Goal: Obtain resource: Download file/media

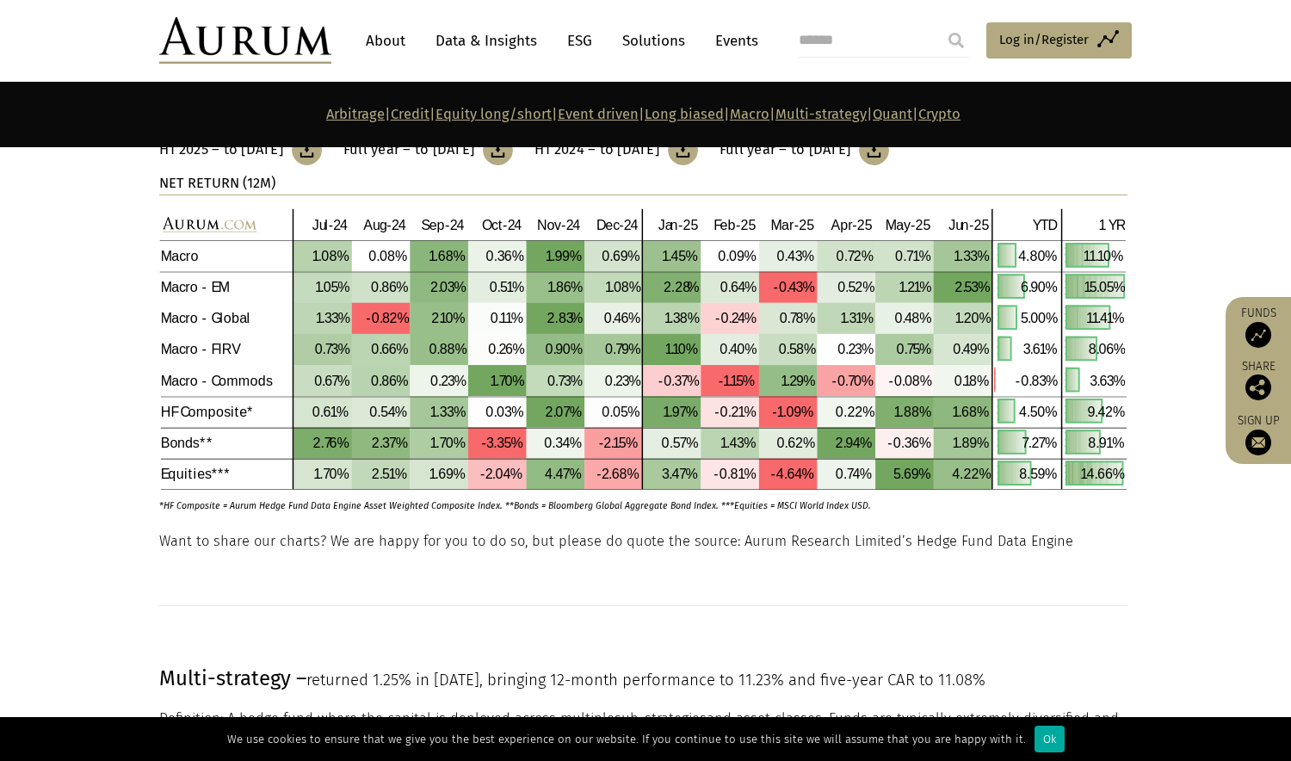
scroll to position [6309, 0]
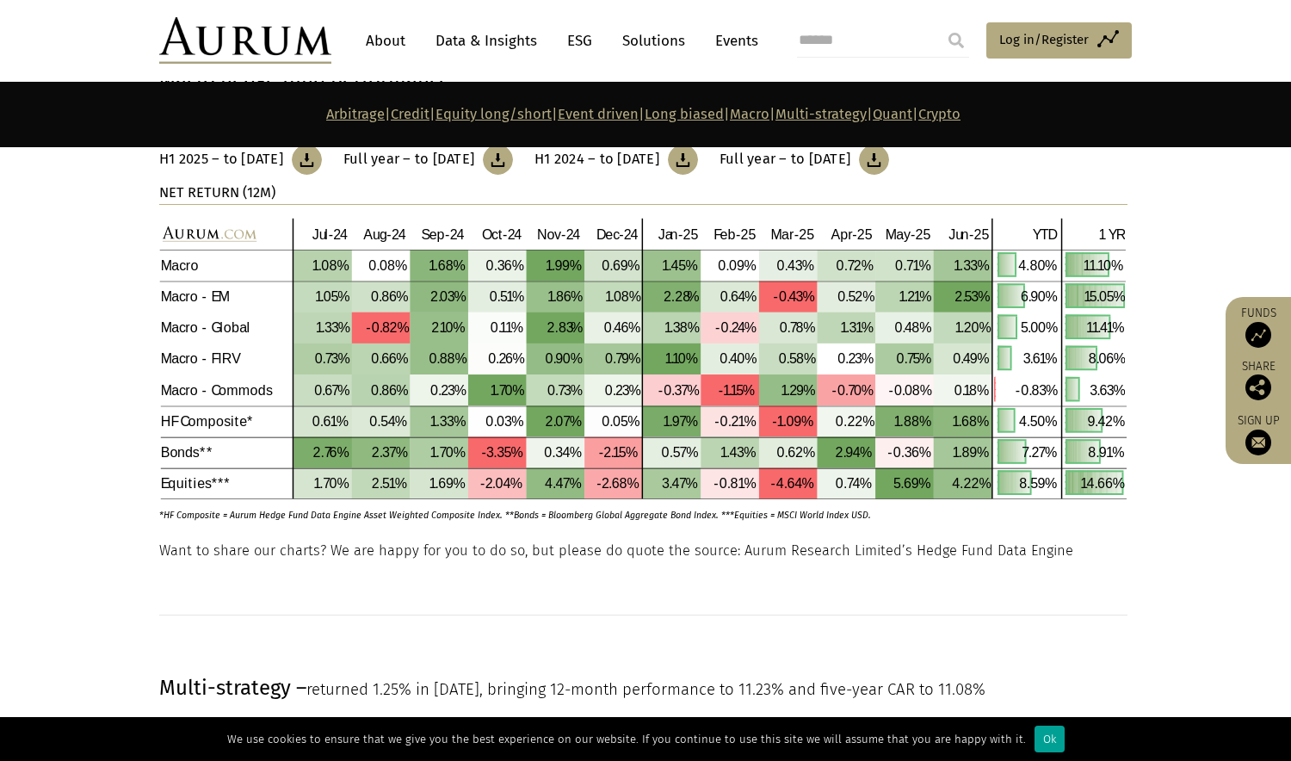
click at [1042, 747] on div "Ok" at bounding box center [1049, 738] width 30 height 27
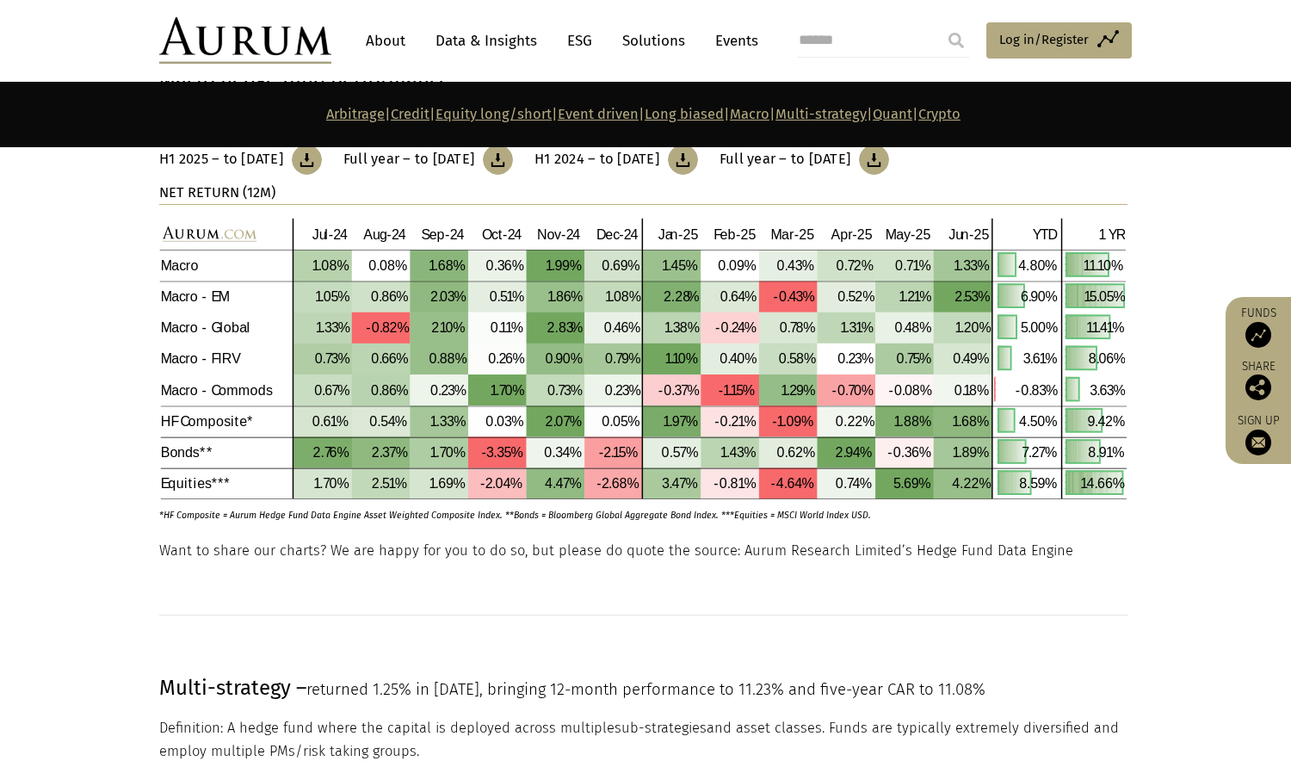
scroll to position [6023, 0]
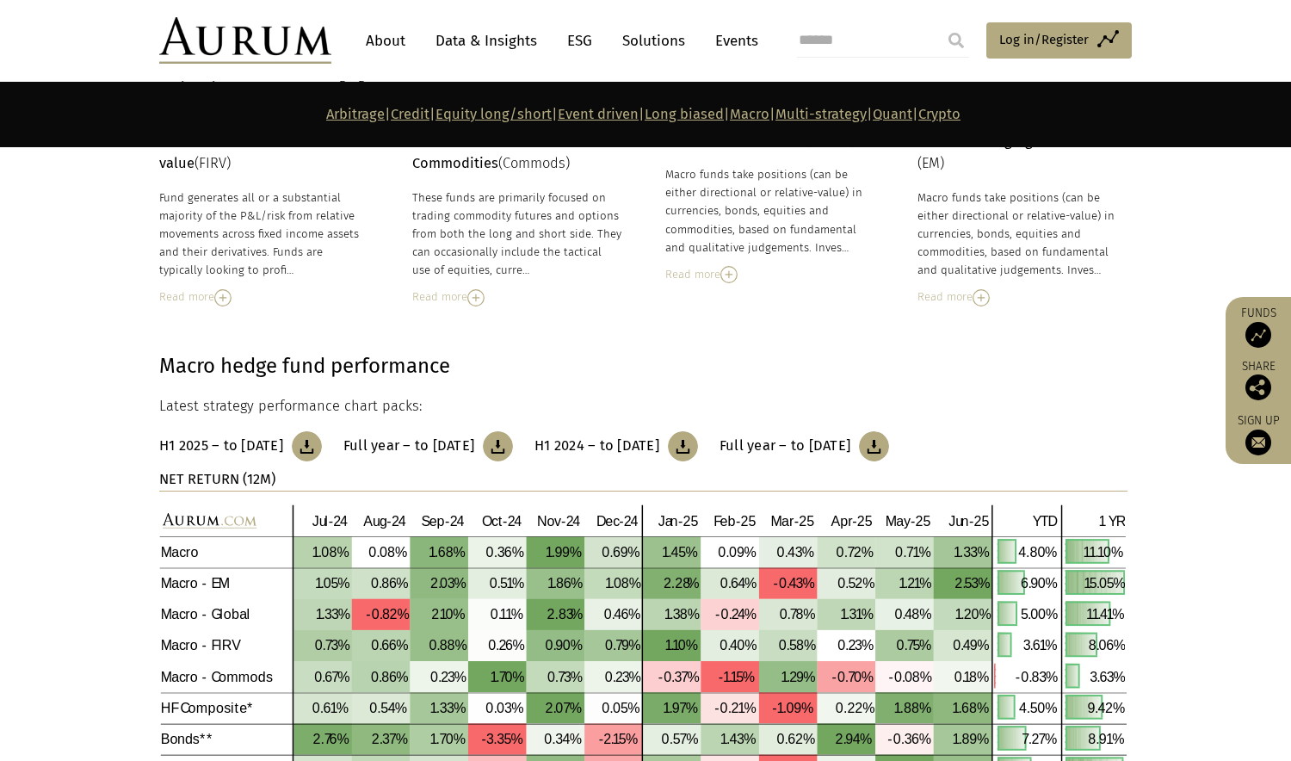
click at [322, 442] on img at bounding box center [307, 446] width 30 height 30
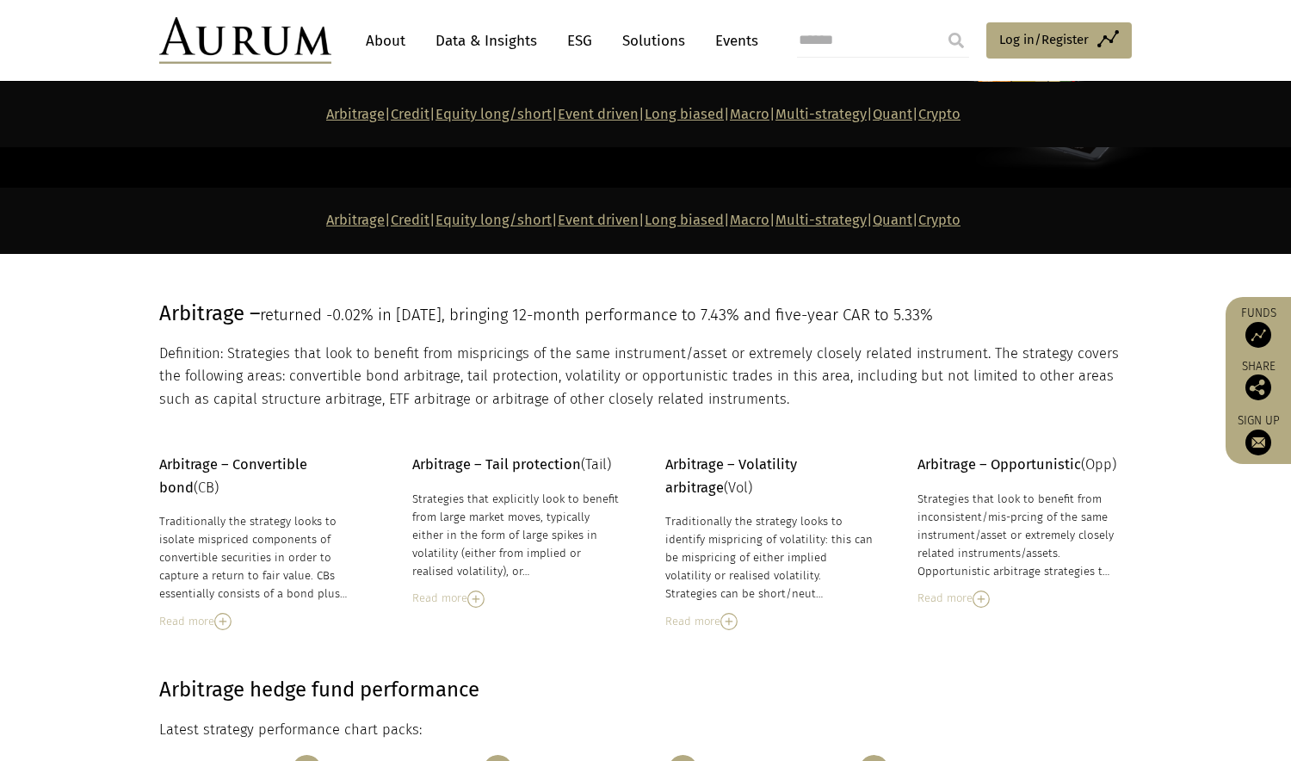
scroll to position [0, 0]
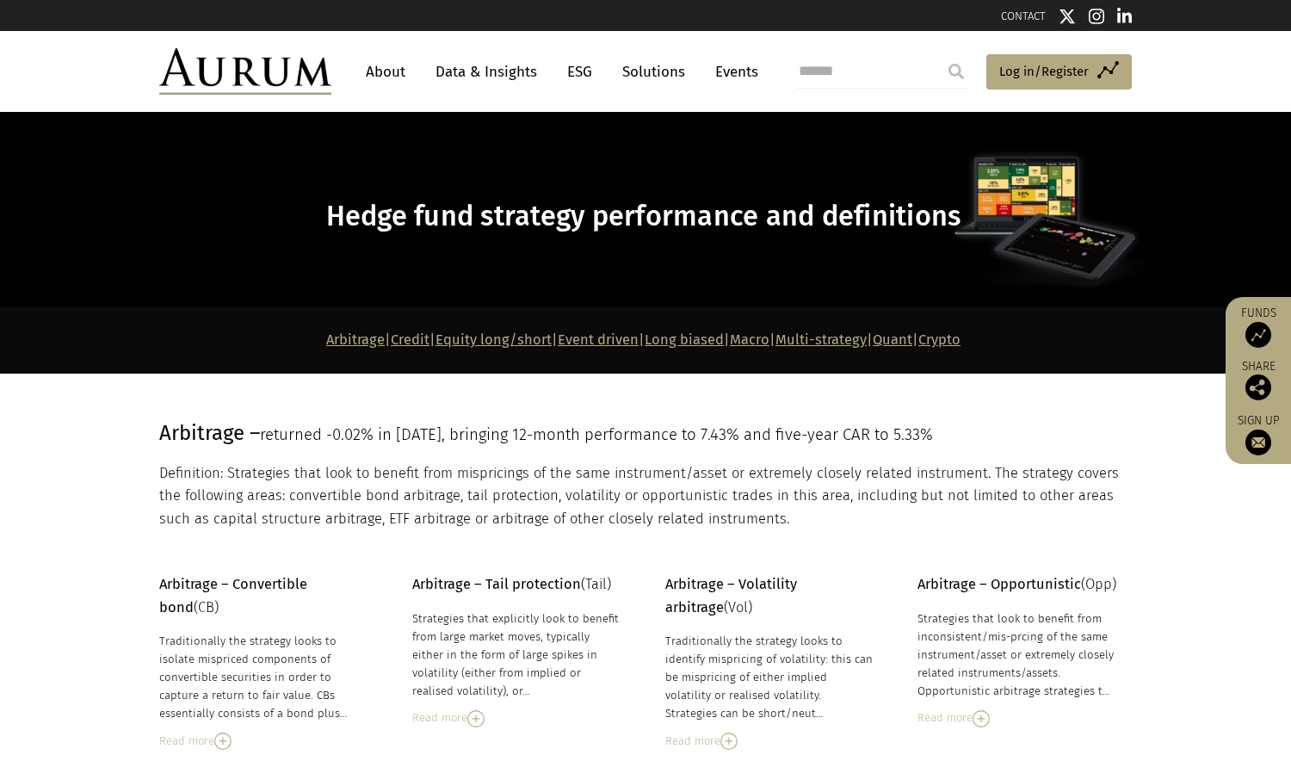
click at [595, 339] on link "Event driven" at bounding box center [598, 339] width 81 height 16
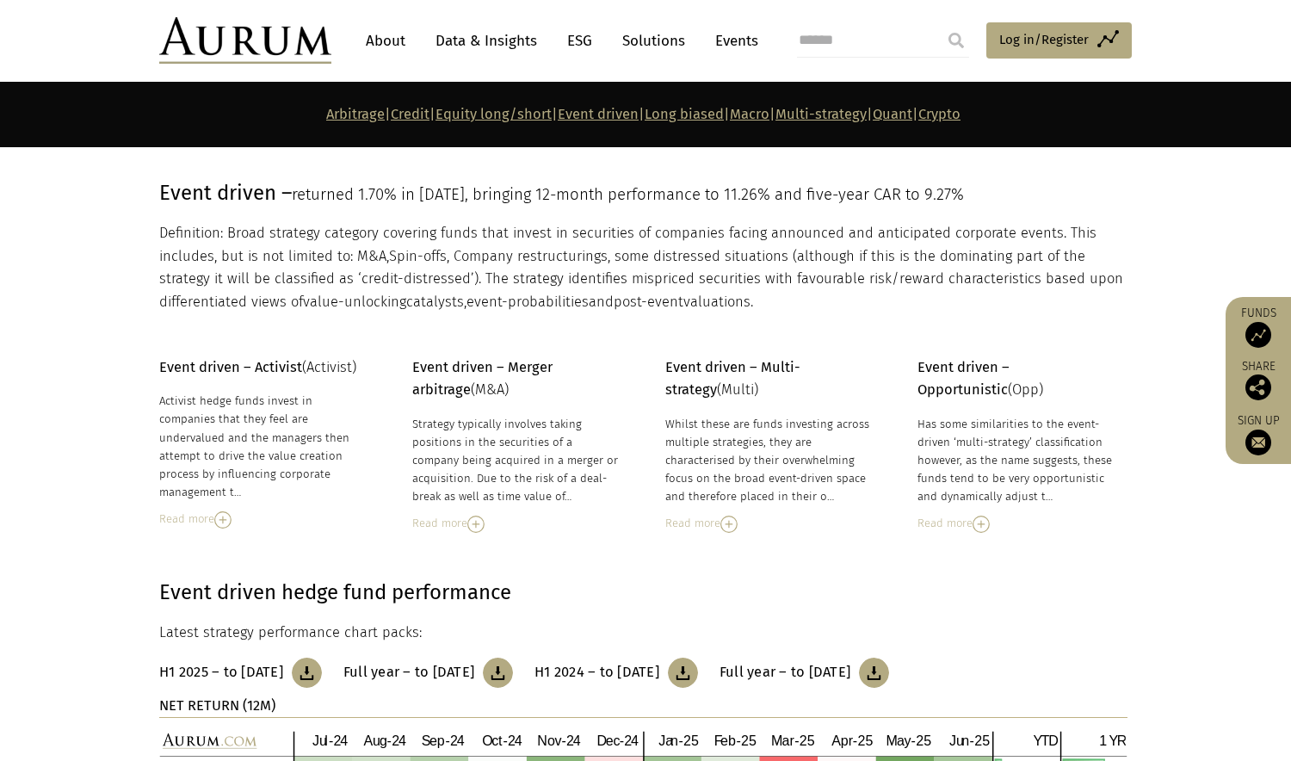
scroll to position [3862, 0]
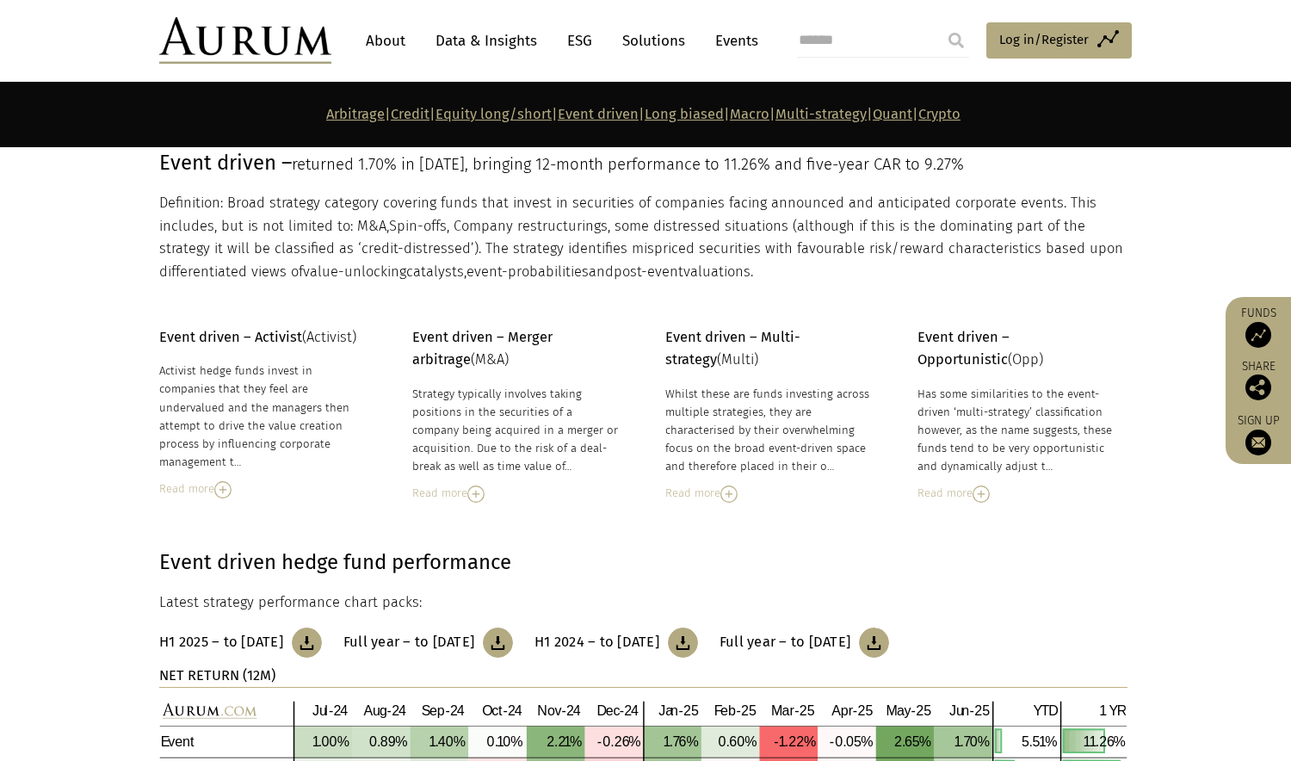
click at [284, 43] on img at bounding box center [245, 40] width 172 height 46
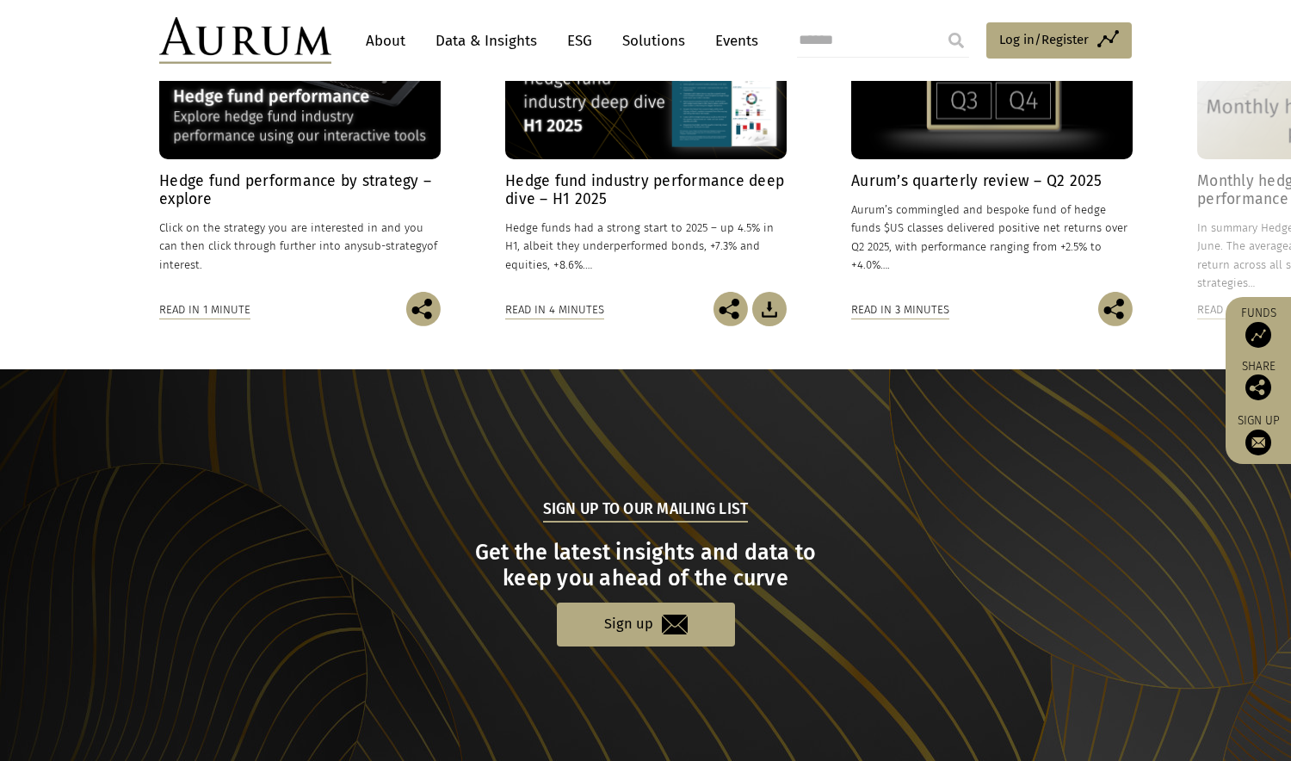
scroll to position [1147, 0]
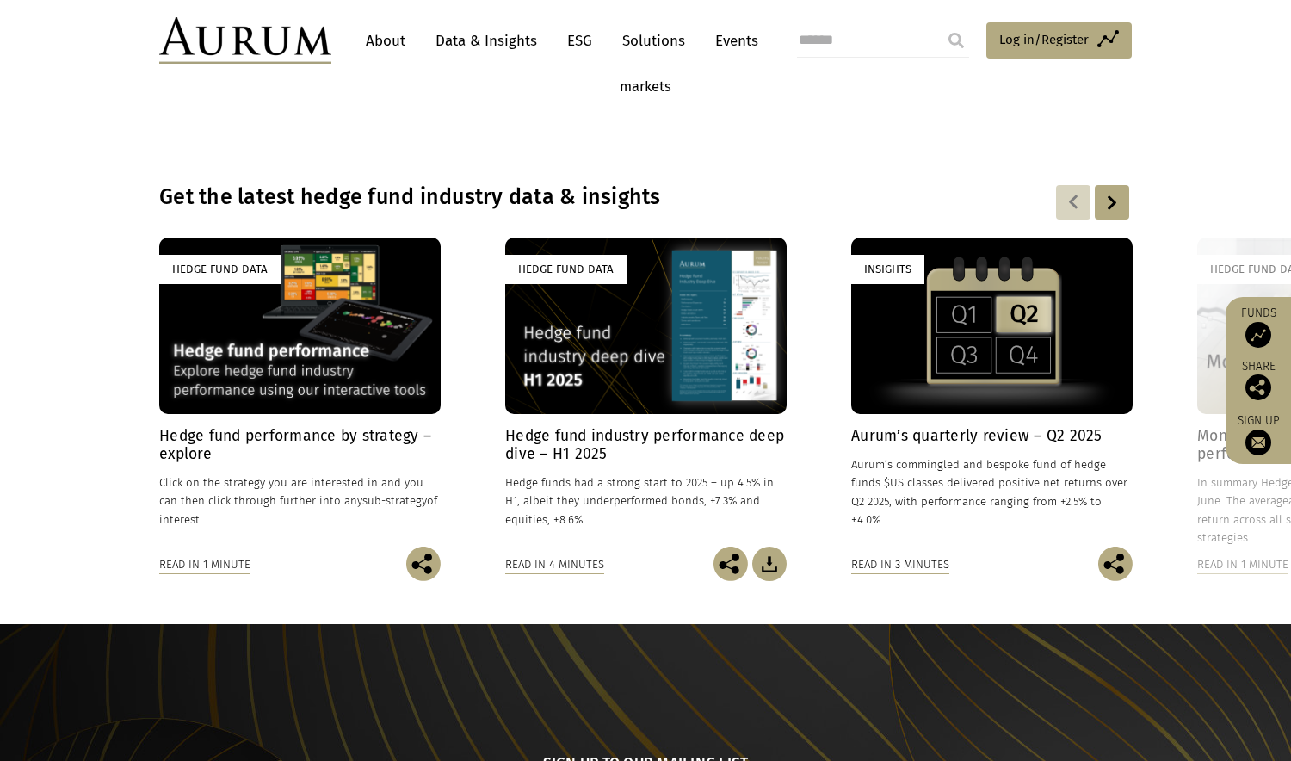
click at [647, 344] on div "Hedge Fund Data" at bounding box center [645, 325] width 281 height 176
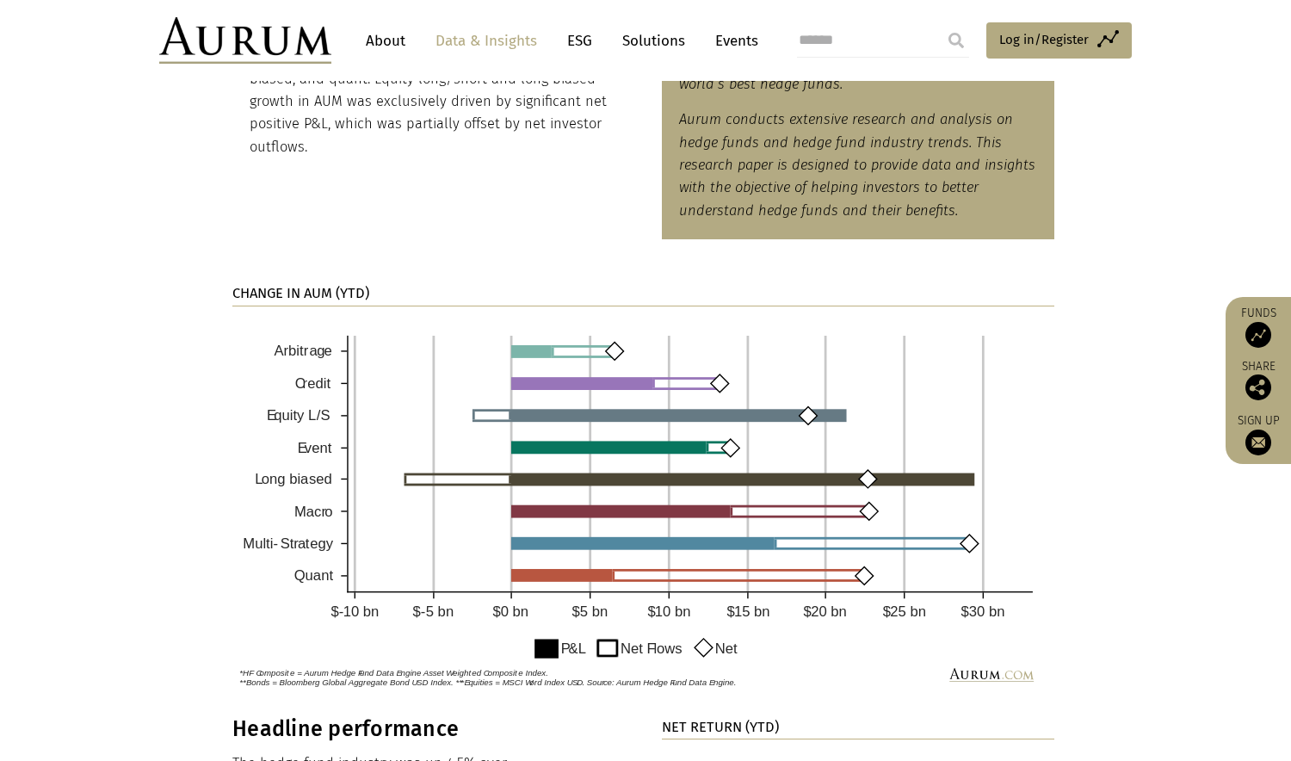
scroll to position [1147, 0]
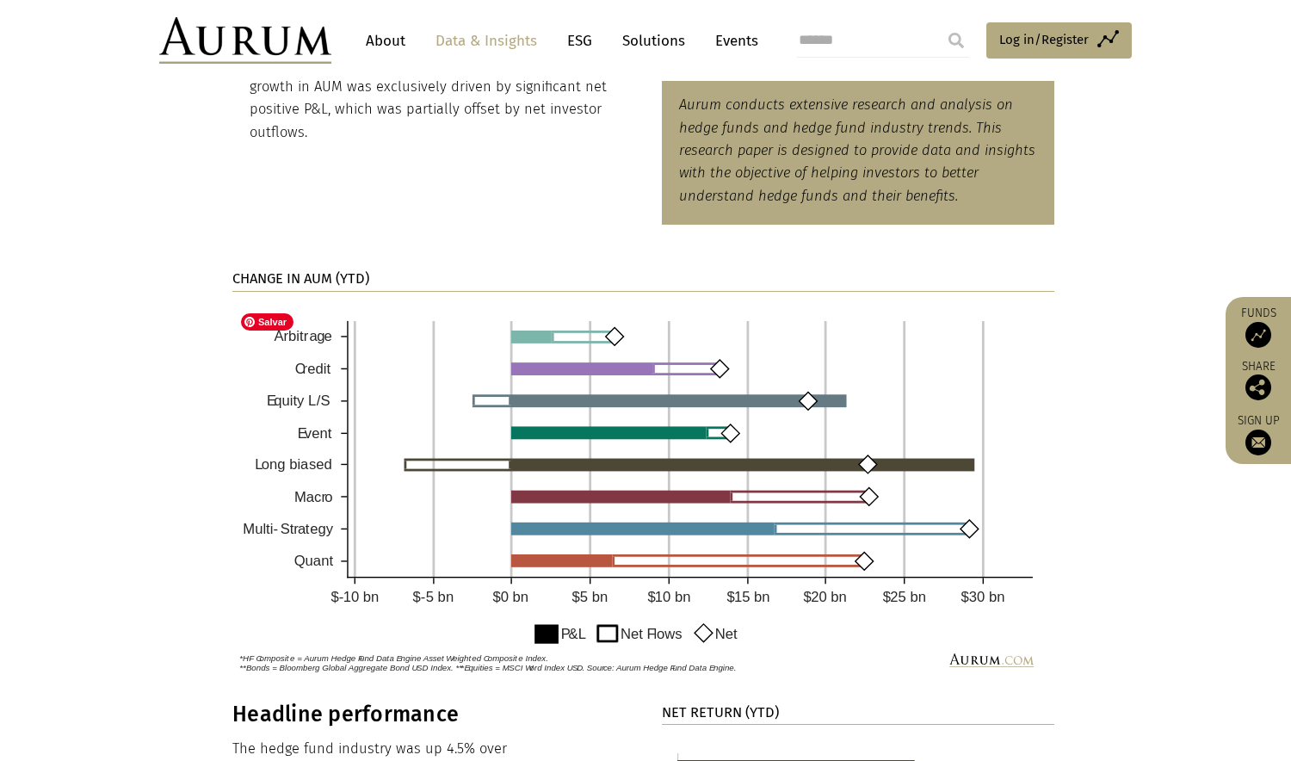
click at [617, 336] on img at bounding box center [643, 492] width 822 height 375
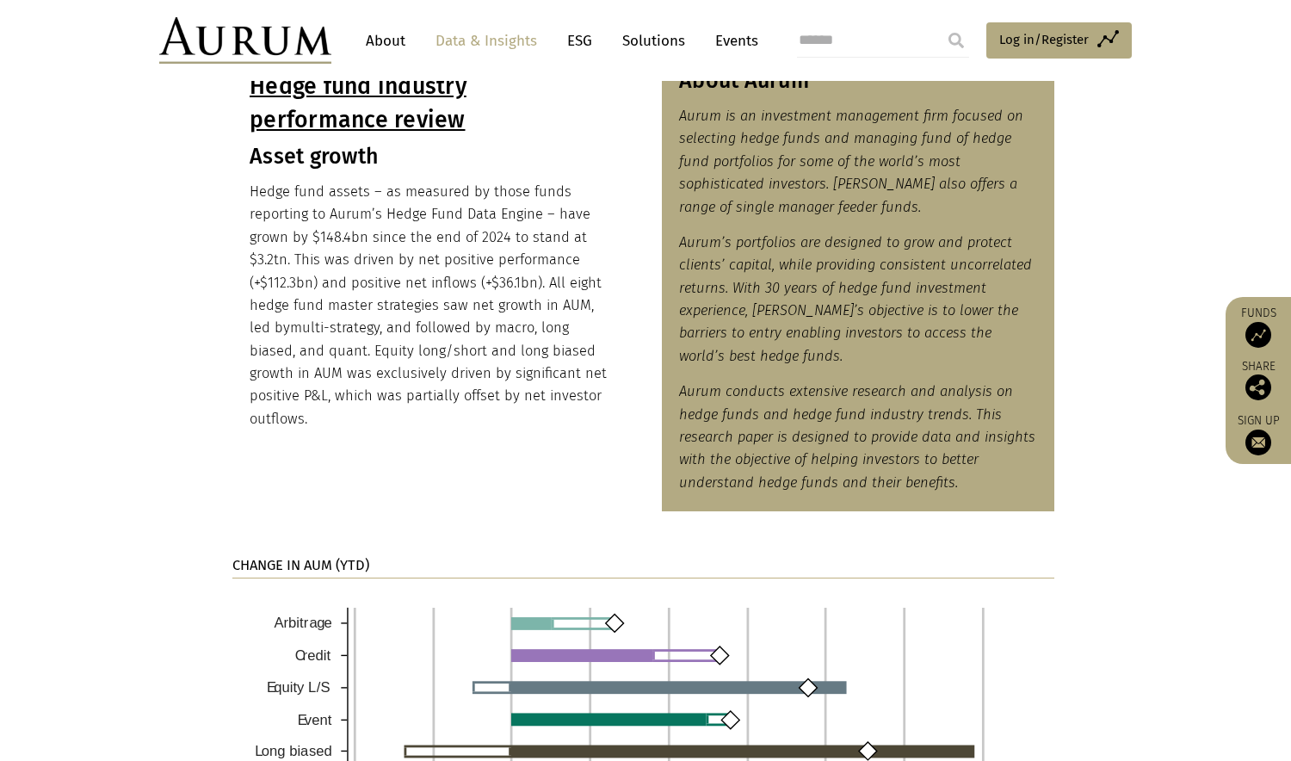
scroll to position [0, 0]
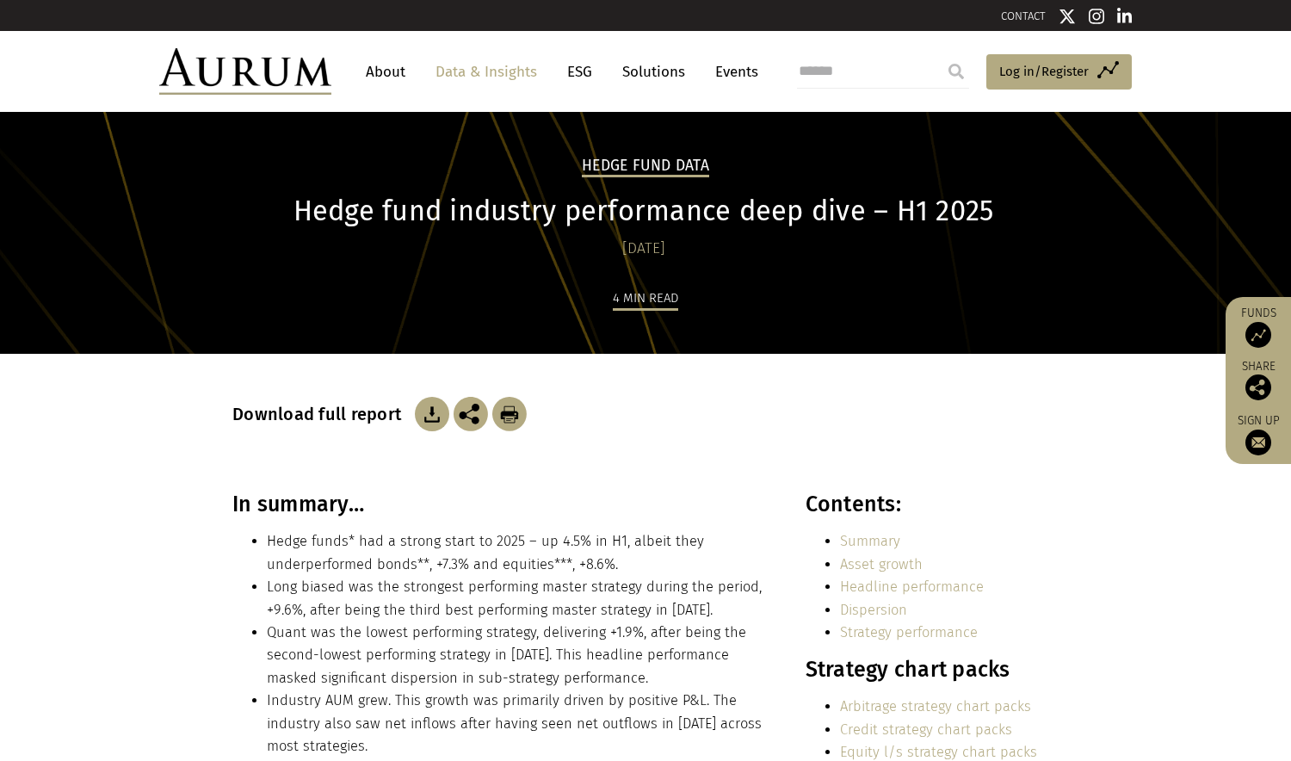
click at [420, 416] on img at bounding box center [432, 414] width 34 height 34
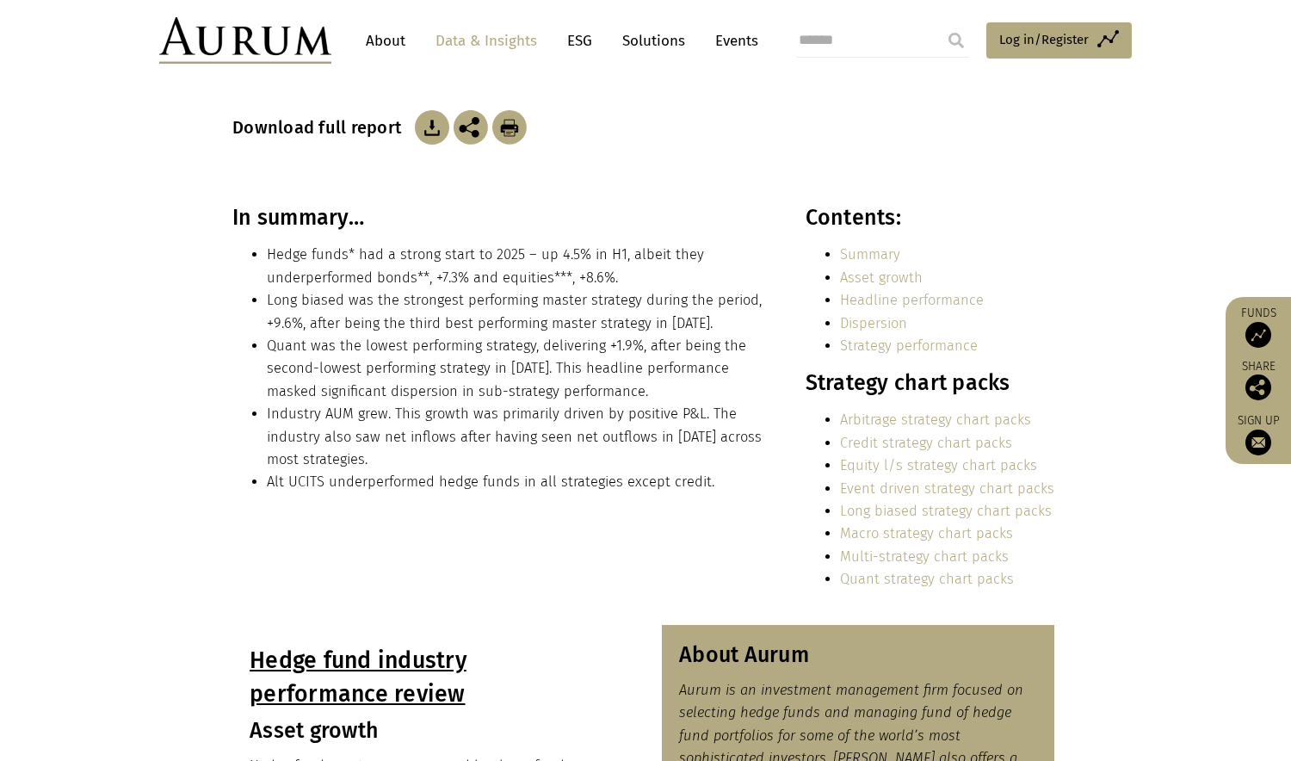
scroll to position [574, 0]
